Goal: Unclear

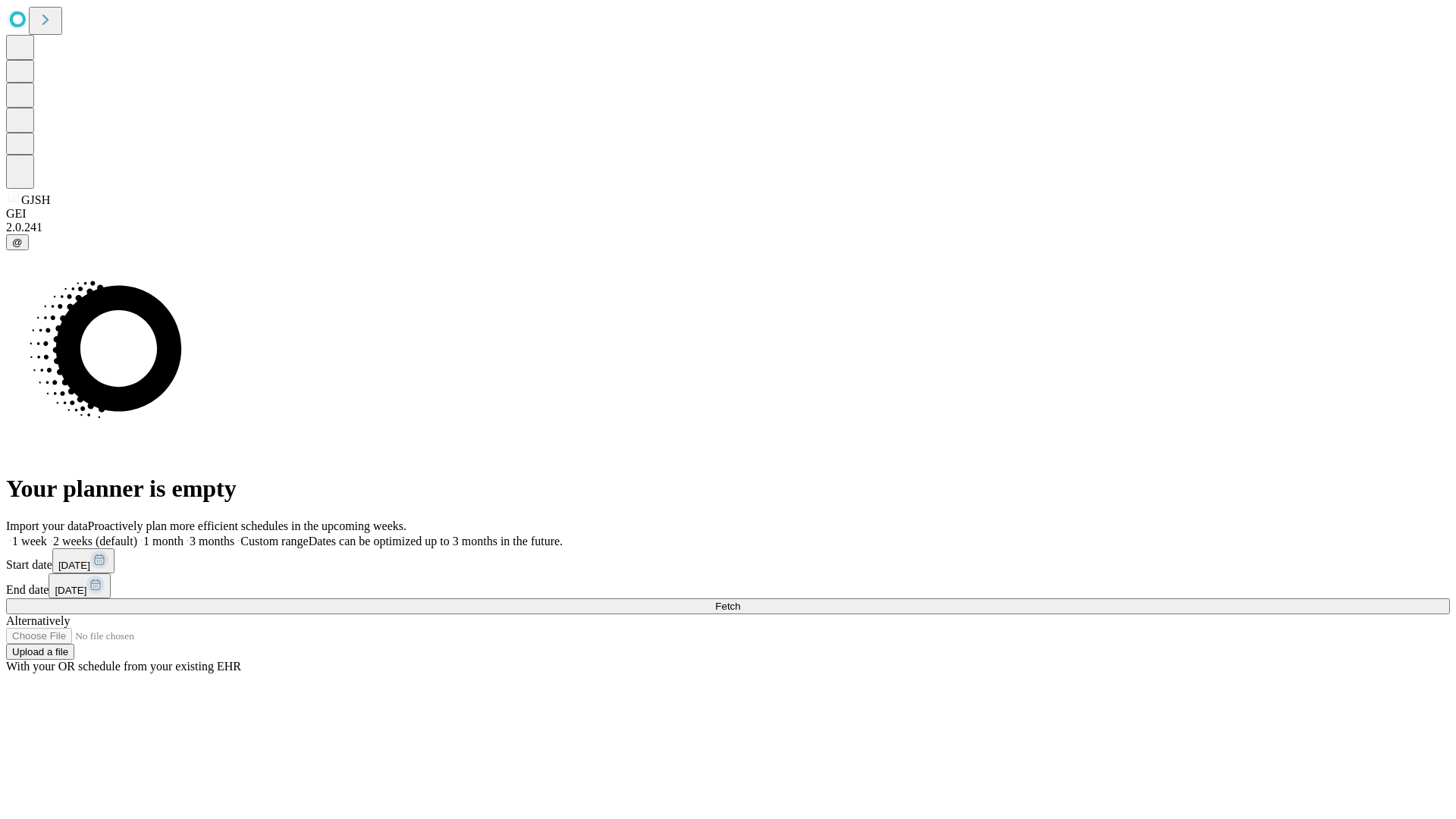
click at [741, 600] on span "Fetch" at bounding box center [728, 606] width 25 height 11
